Goal: Transaction & Acquisition: Obtain resource

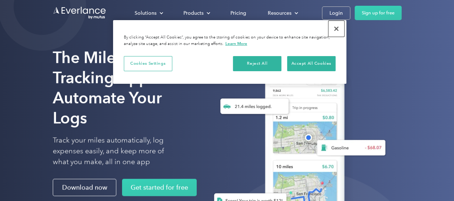
click at [337, 29] on button "Close" at bounding box center [336, 29] width 16 height 16
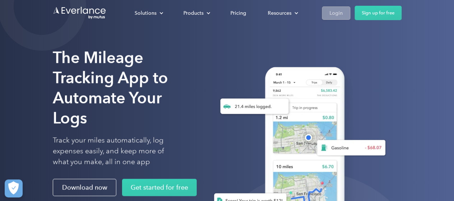
click at [337, 15] on div "Login" at bounding box center [335, 13] width 13 height 9
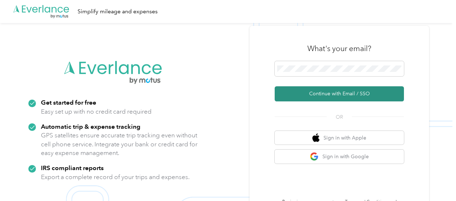
click at [324, 94] on button "Continue with Email / SSO" at bounding box center [338, 93] width 129 height 15
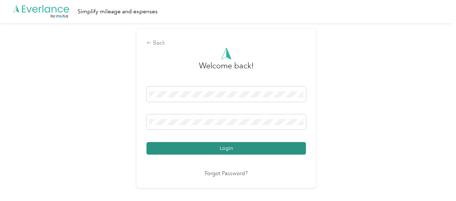
click at [231, 148] on button "Login" at bounding box center [225, 148] width 159 height 13
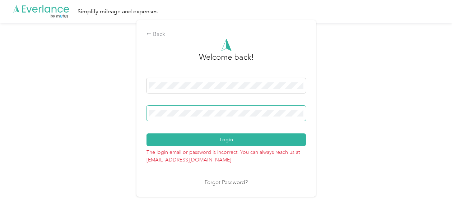
click at [0, 132] on div "Back Welcome back! Login The login email or password is incorrect. You can alwa…" at bounding box center [226, 111] width 452 height 177
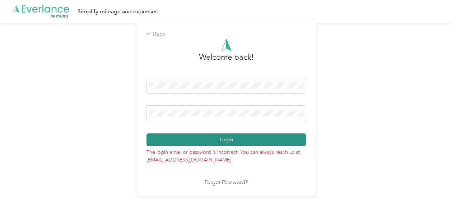
click at [234, 139] on button "Login" at bounding box center [225, 139] width 159 height 13
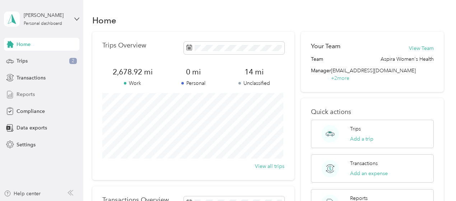
click at [19, 94] on span "Reports" at bounding box center [26, 94] width 18 height 8
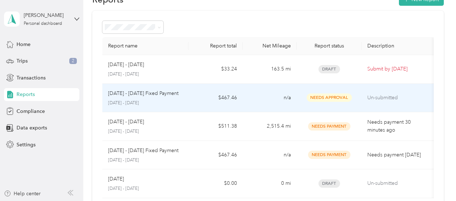
scroll to position [36, 0]
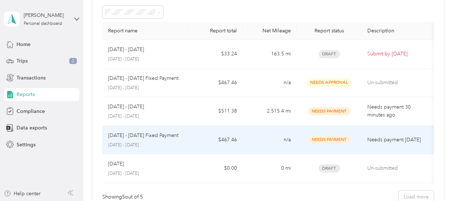
click at [255, 139] on td "n/a" at bounding box center [270, 140] width 54 height 29
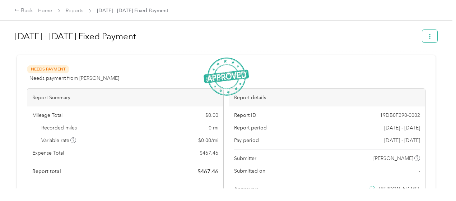
click at [427, 37] on icon "button" at bounding box center [429, 36] width 5 height 5
click at [408, 62] on span "Download" at bounding box center [407, 62] width 24 height 8
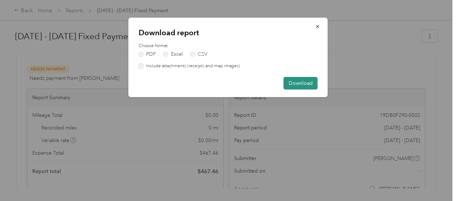
click at [298, 83] on button "Download" at bounding box center [300, 83] width 34 height 13
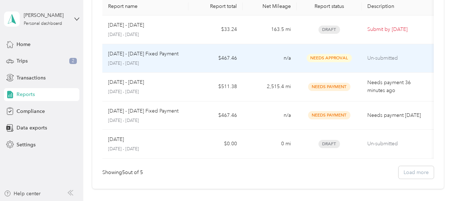
scroll to position [72, 0]
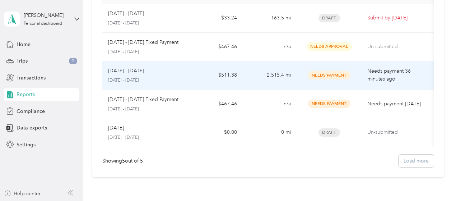
click at [188, 74] on td "Sep 1 - 30, 2025 September 1 - 30, 2025" at bounding box center [145, 75] width 86 height 29
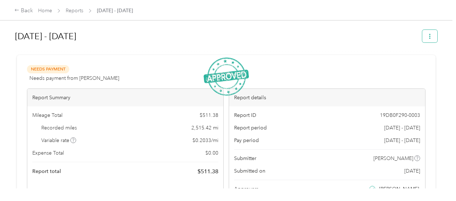
click at [427, 36] on icon "button" at bounding box center [429, 36] width 5 height 5
click at [410, 64] on span "Download" at bounding box center [407, 62] width 24 height 8
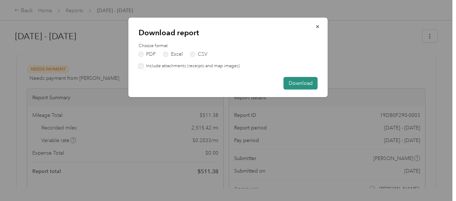
click at [298, 82] on button "Download" at bounding box center [300, 83] width 34 height 13
